Goal: Check status: Check status

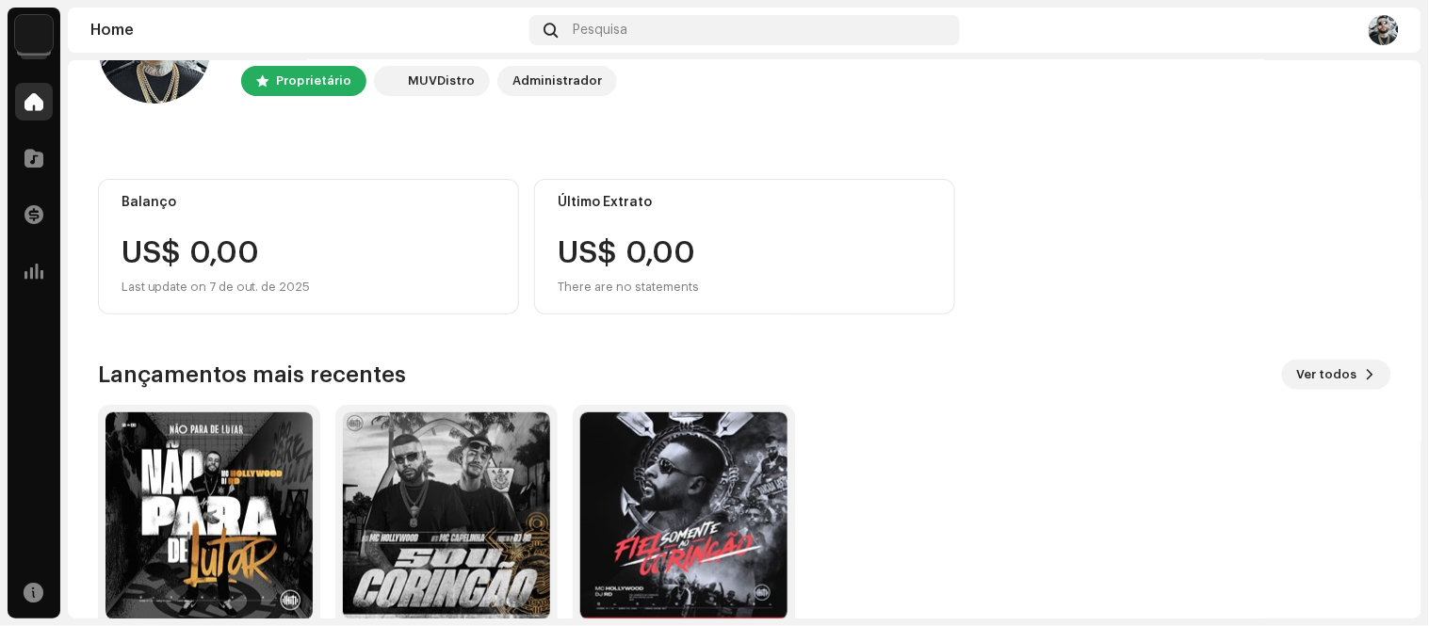
scroll to position [186, 0]
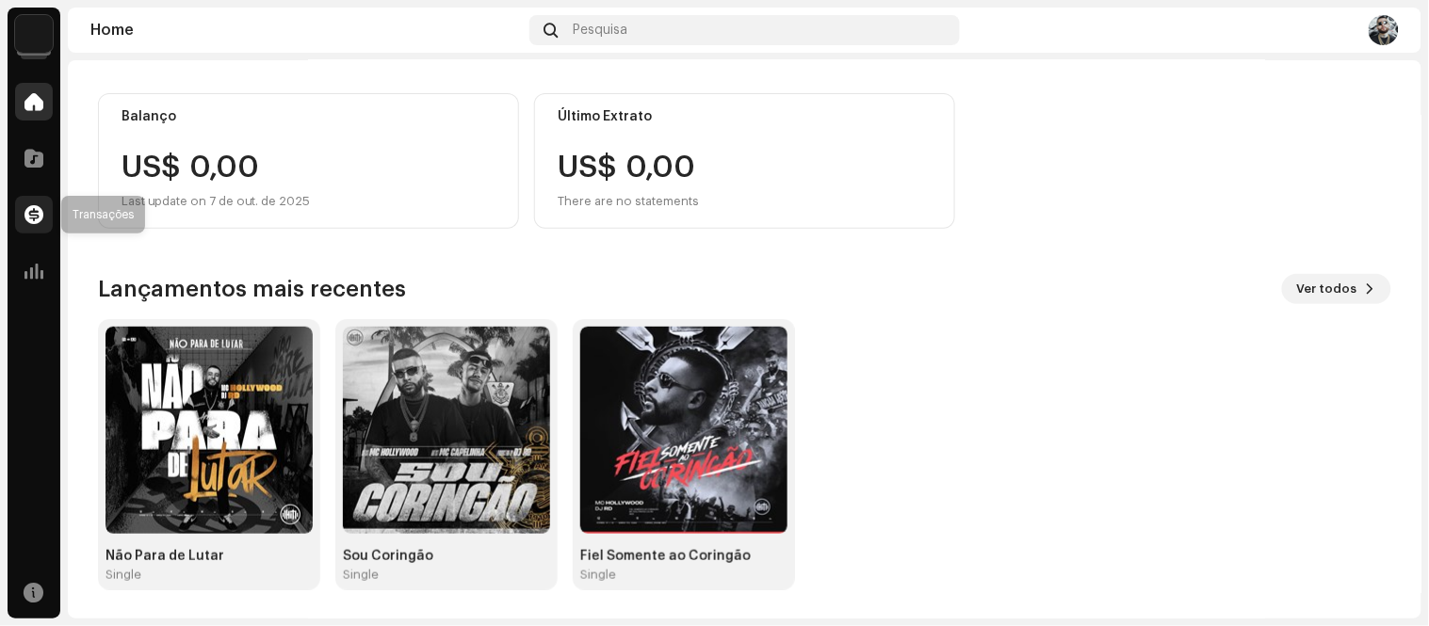
click at [25, 219] on span at bounding box center [33, 214] width 19 height 15
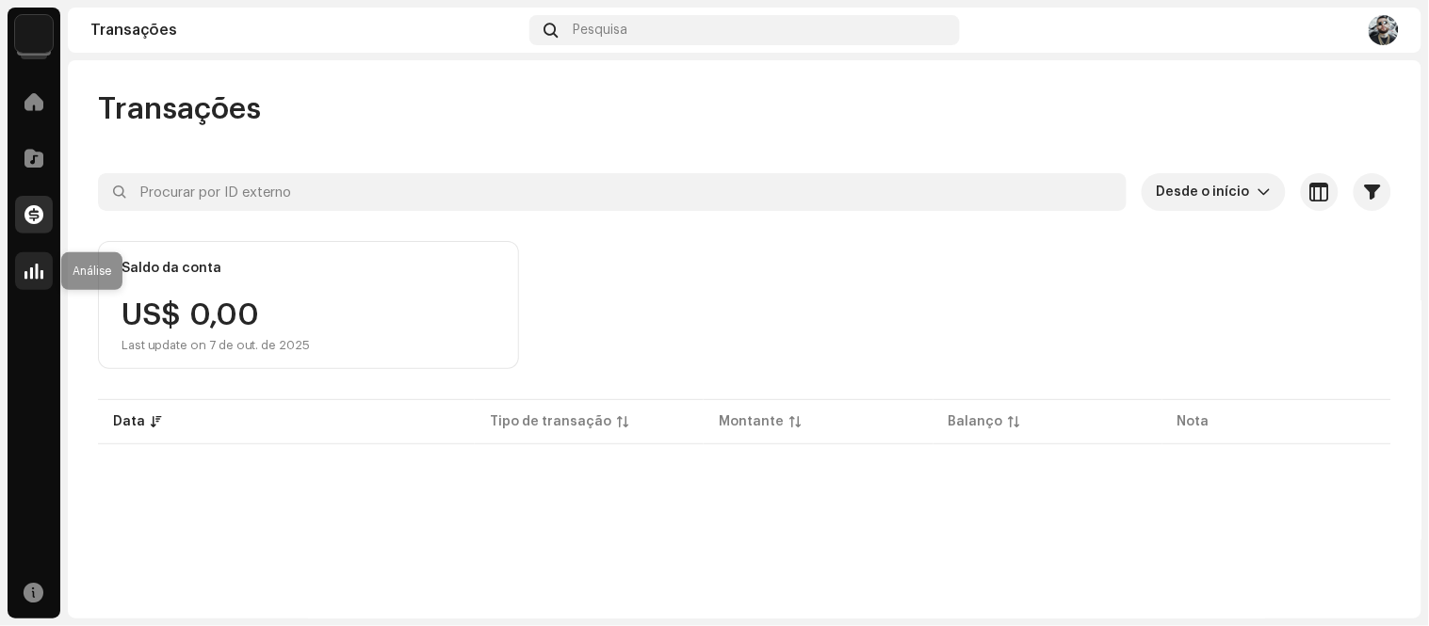
click at [36, 266] on span at bounding box center [33, 271] width 19 height 15
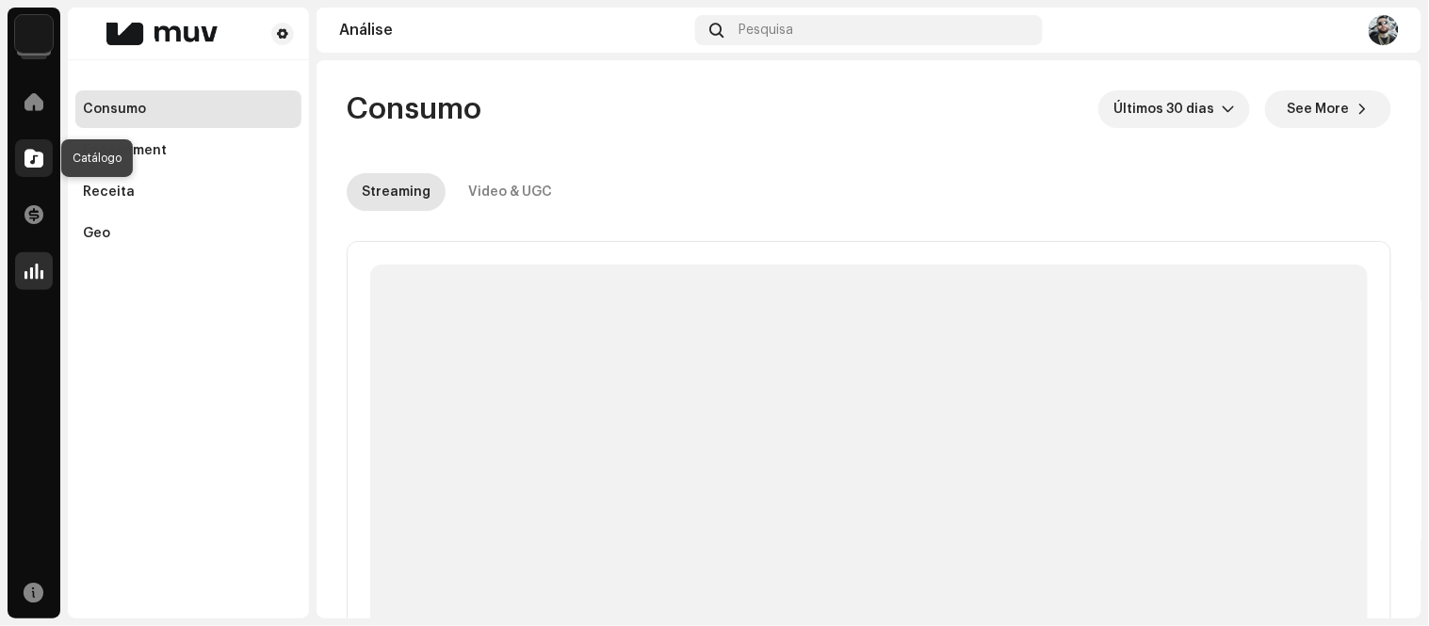
click at [24, 158] on span at bounding box center [33, 158] width 19 height 15
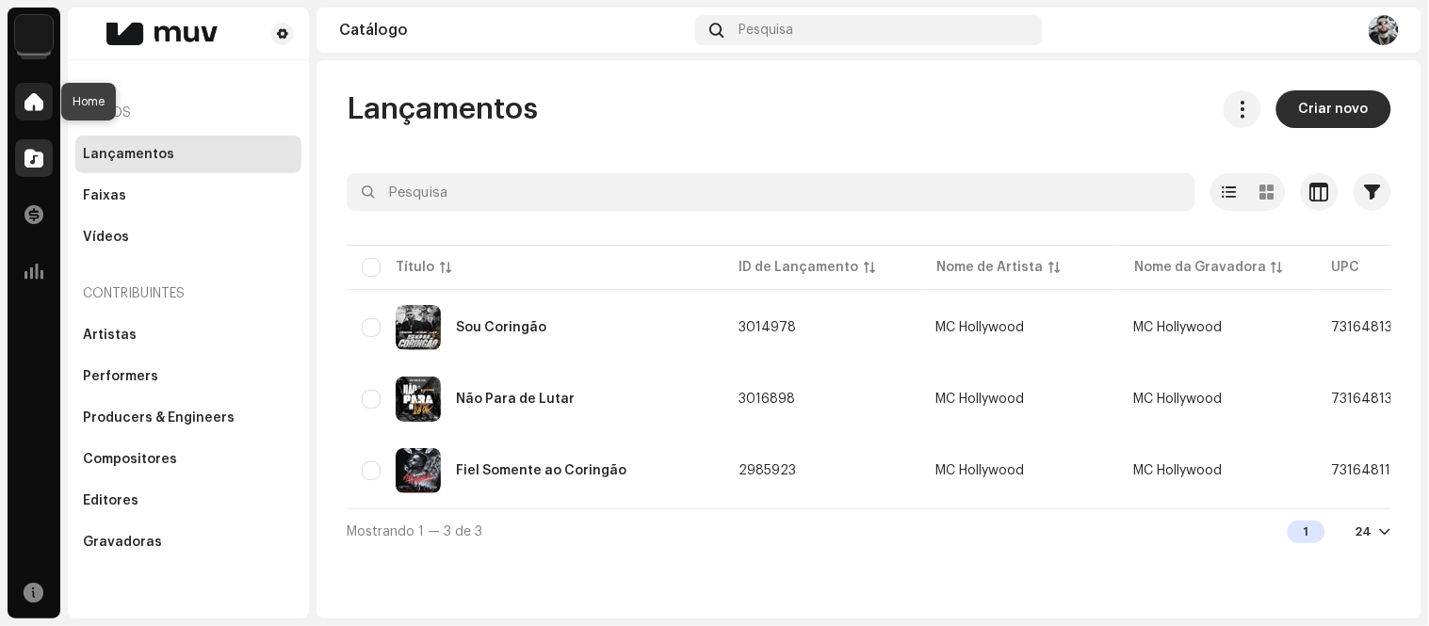
click at [31, 105] on span at bounding box center [33, 101] width 19 height 15
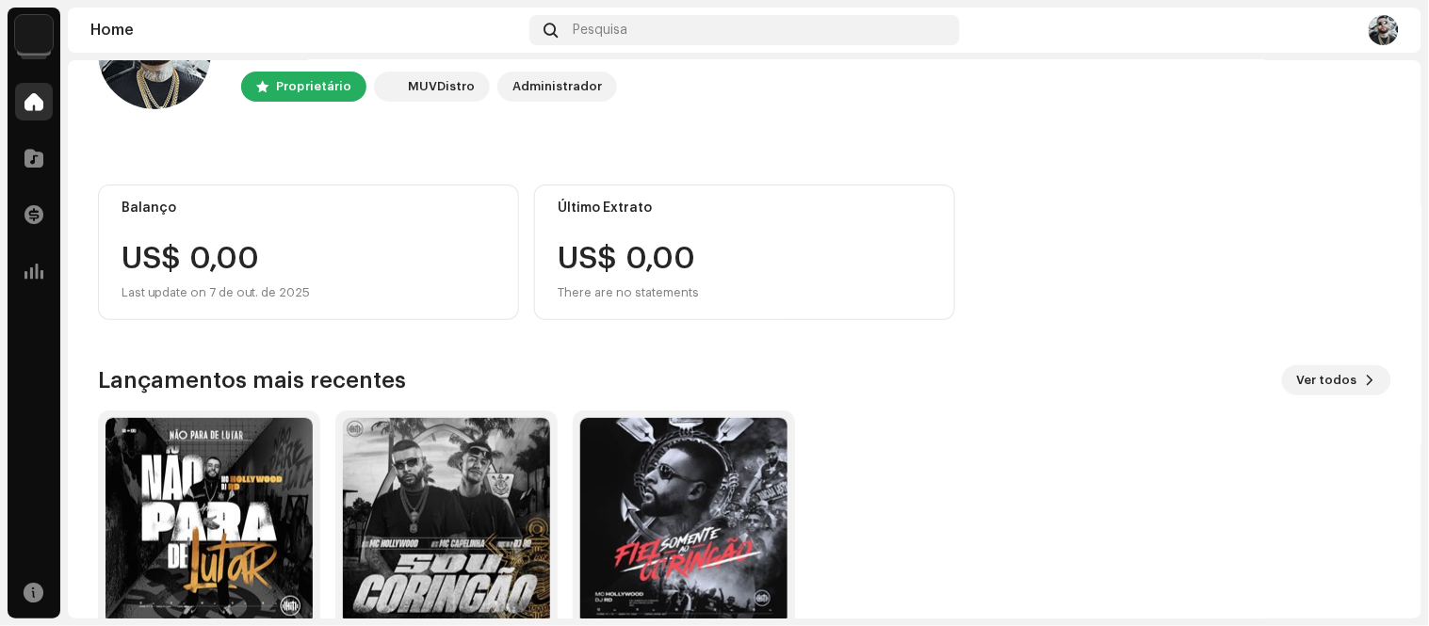
scroll to position [186, 0]
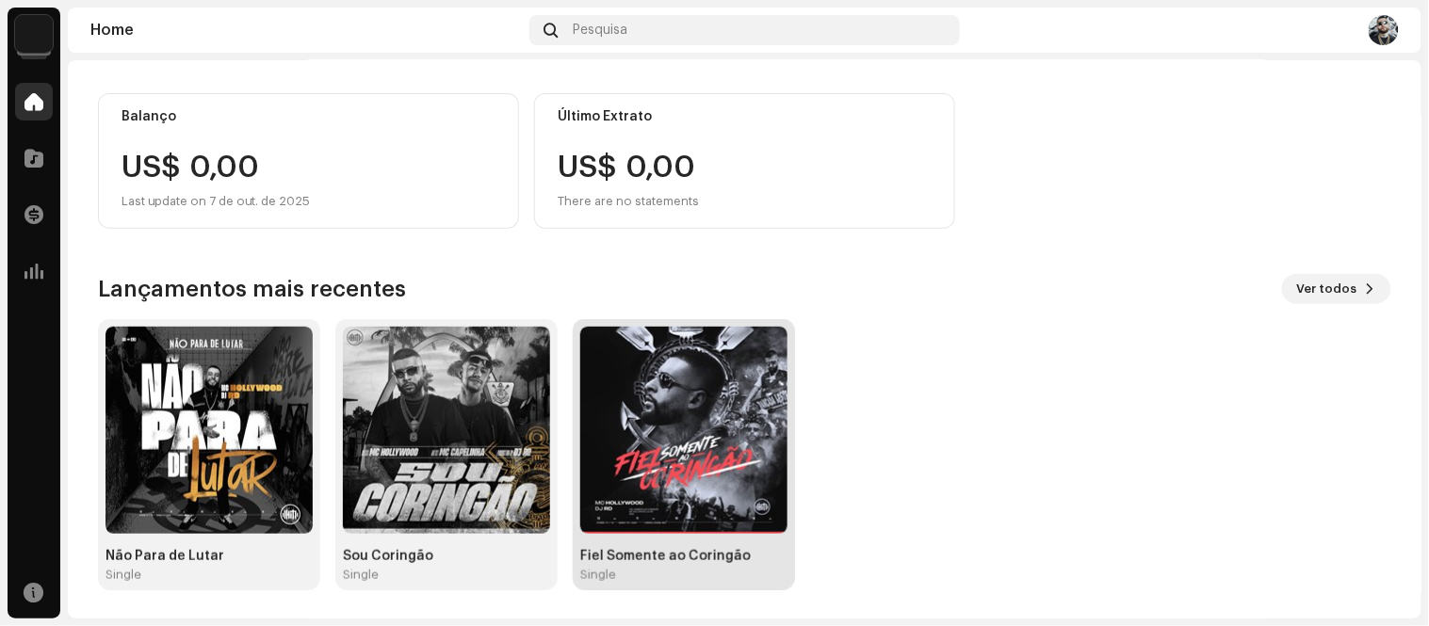
click at [670, 446] on img at bounding box center [683, 430] width 207 height 207
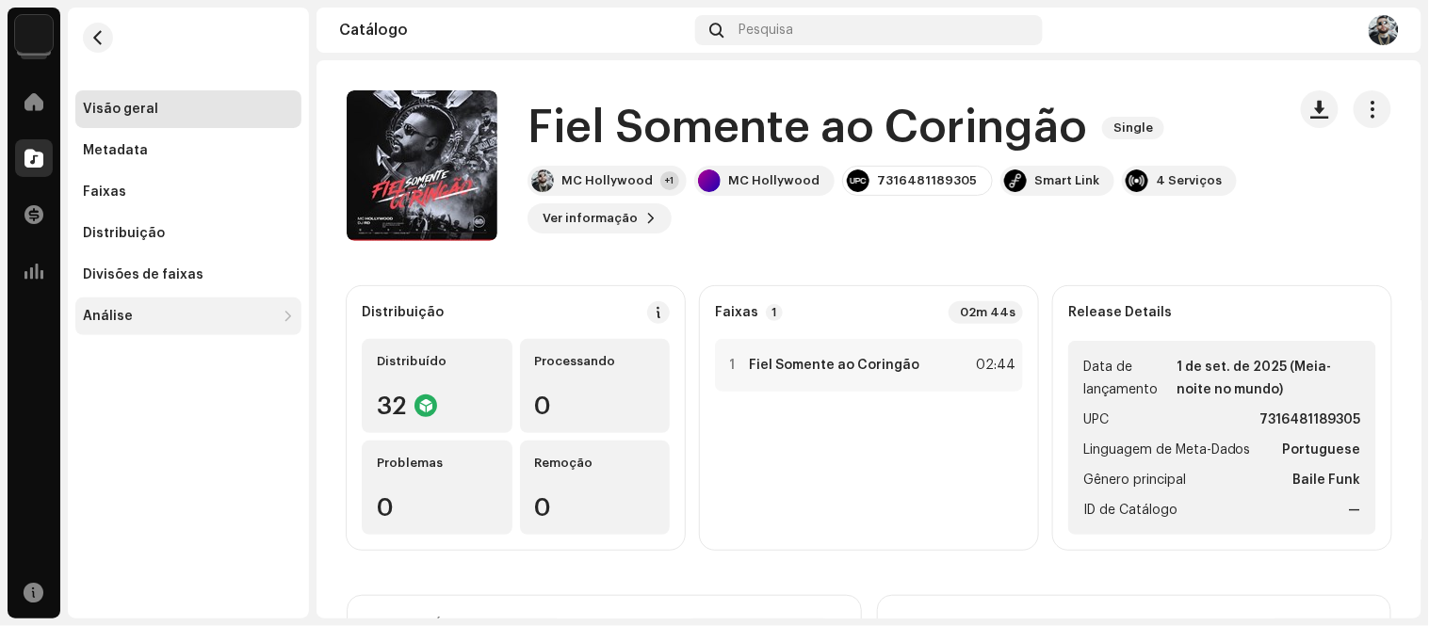
click at [133, 321] on div "Análise" at bounding box center [179, 316] width 192 height 15
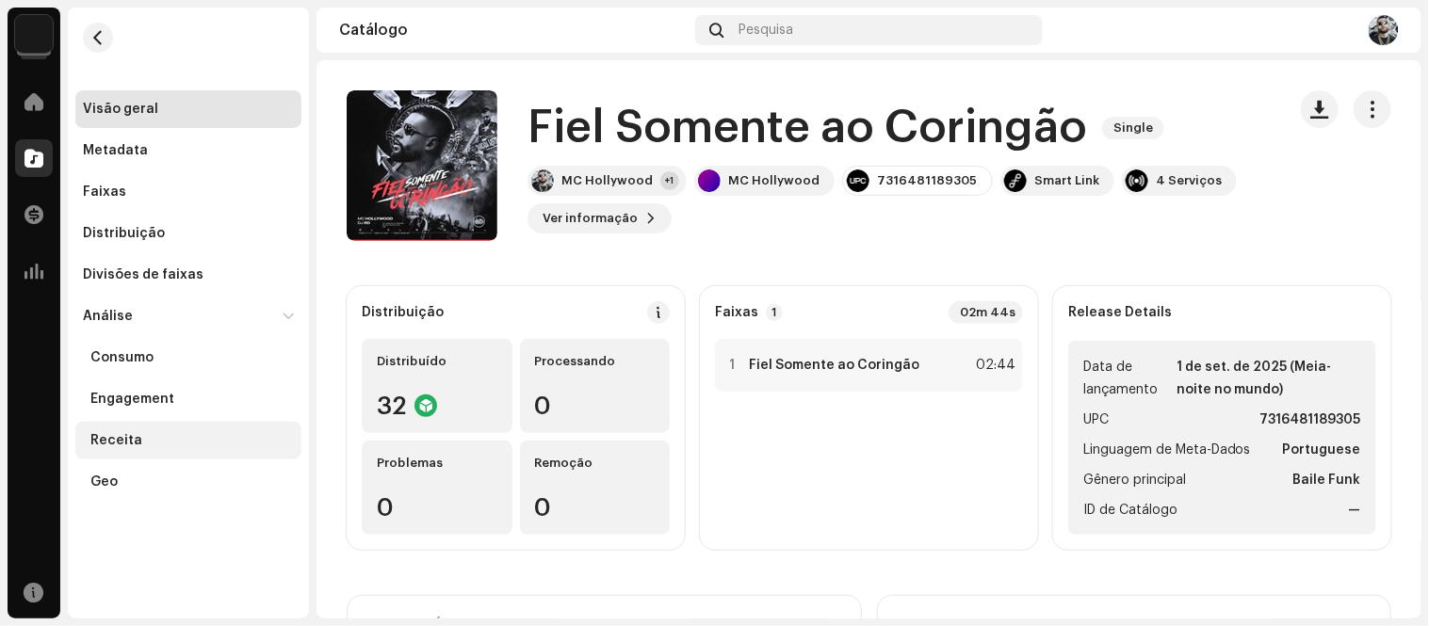
click at [132, 452] on div "Receita" at bounding box center [188, 441] width 226 height 38
